Goal: Information Seeking & Learning: Learn about a topic

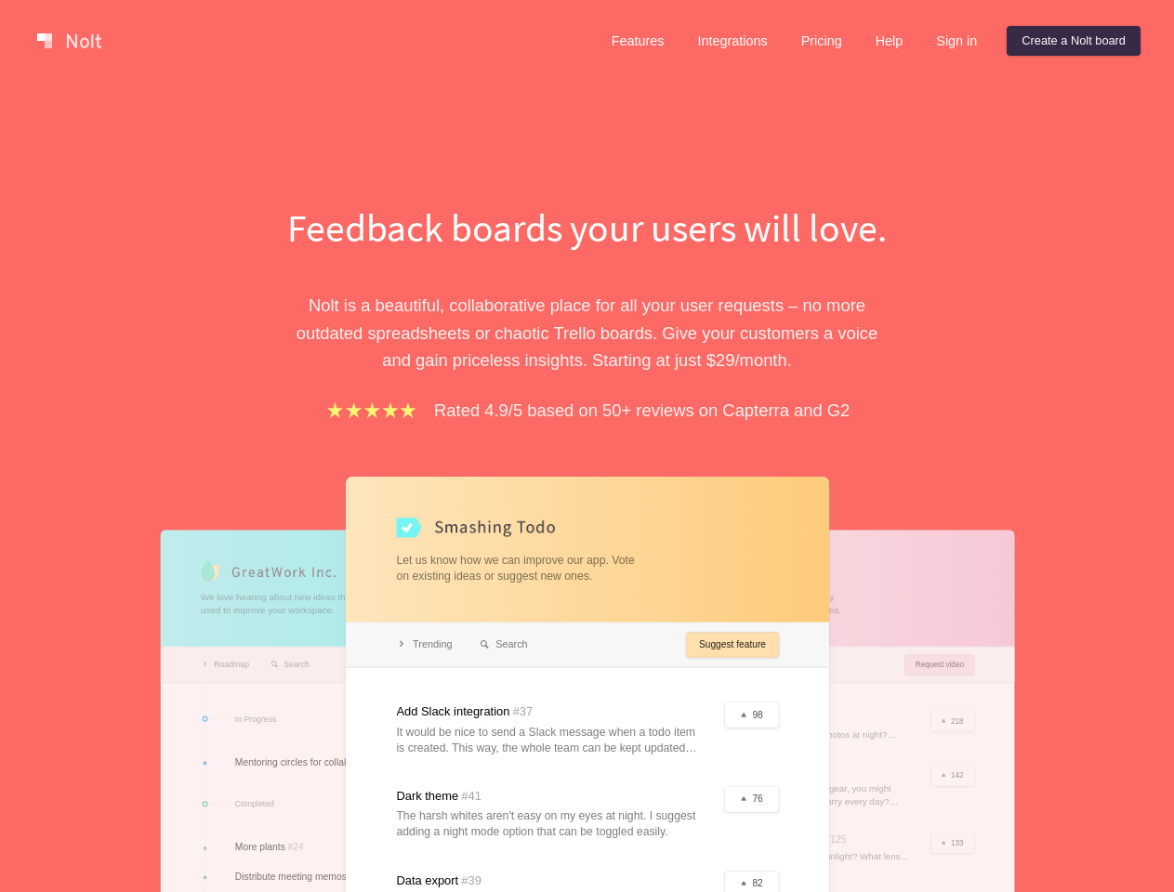
click at [587, 446] on div "Feedback boards your users will love. [PERSON_NAME] is a beautiful, collaborati…" at bounding box center [587, 668] width 641 height 934
click at [69, 41] on link at bounding box center [69, 41] width 79 height 30
click at [637, 41] on link "Features" at bounding box center [638, 41] width 83 height 30
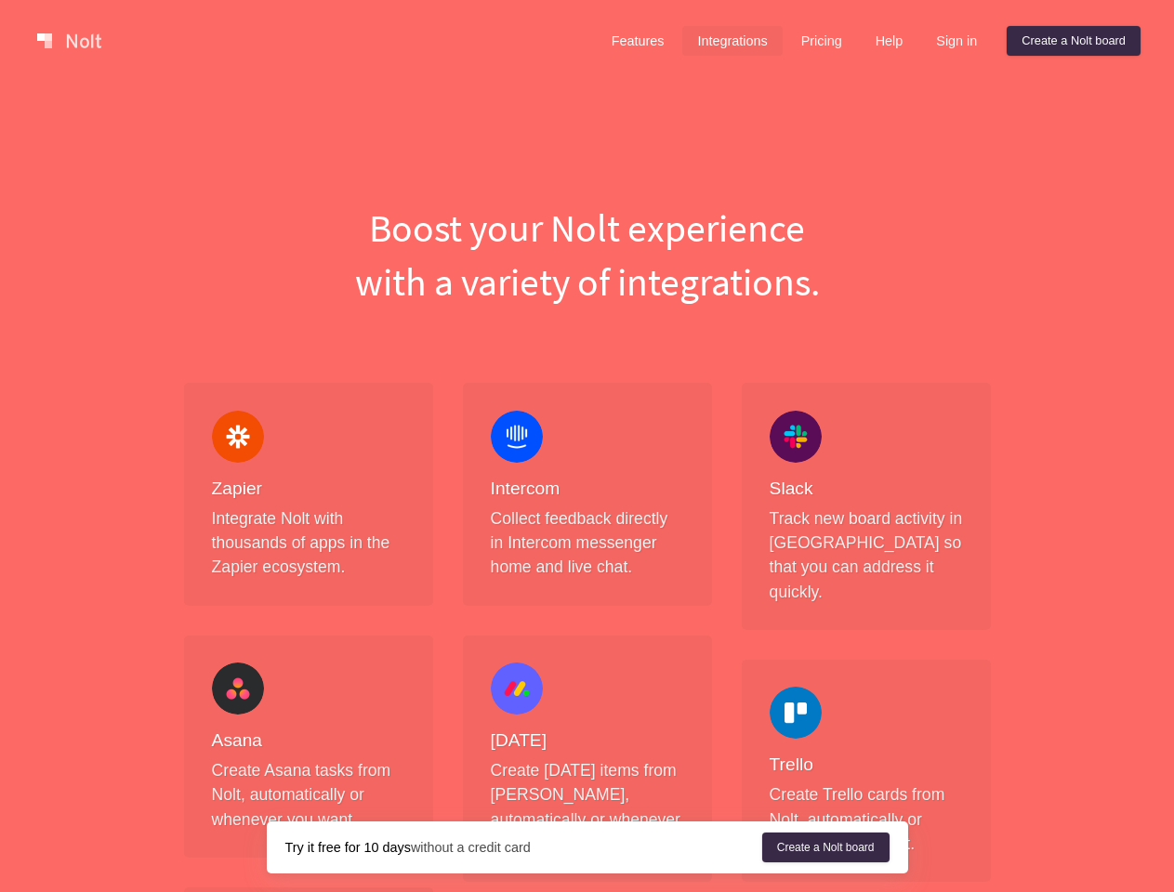
click at [819, 41] on link "Pricing" at bounding box center [821, 41] width 71 height 30
